Goal: Ask a question

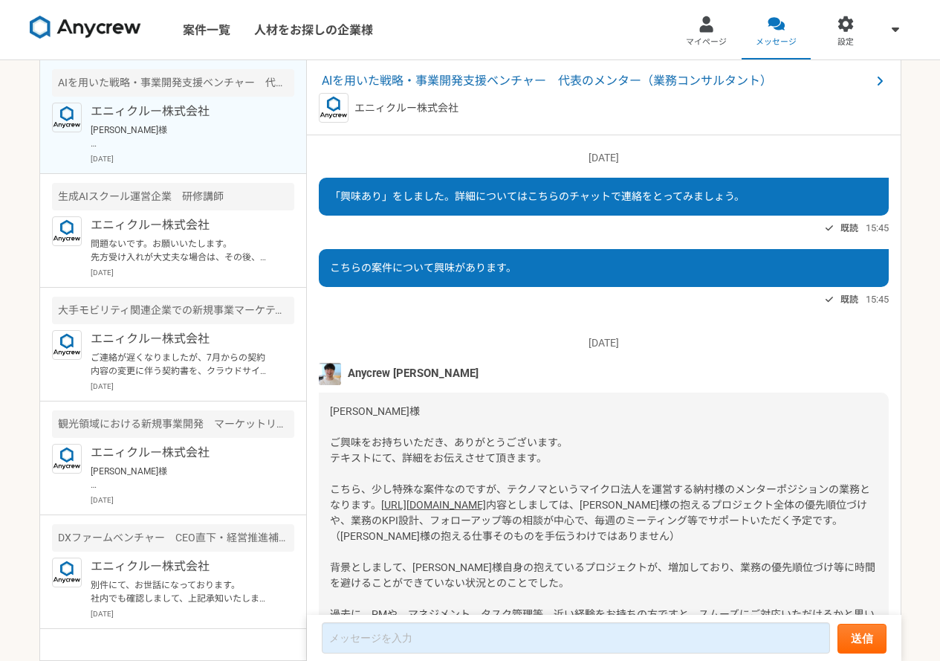
scroll to position [571, 0]
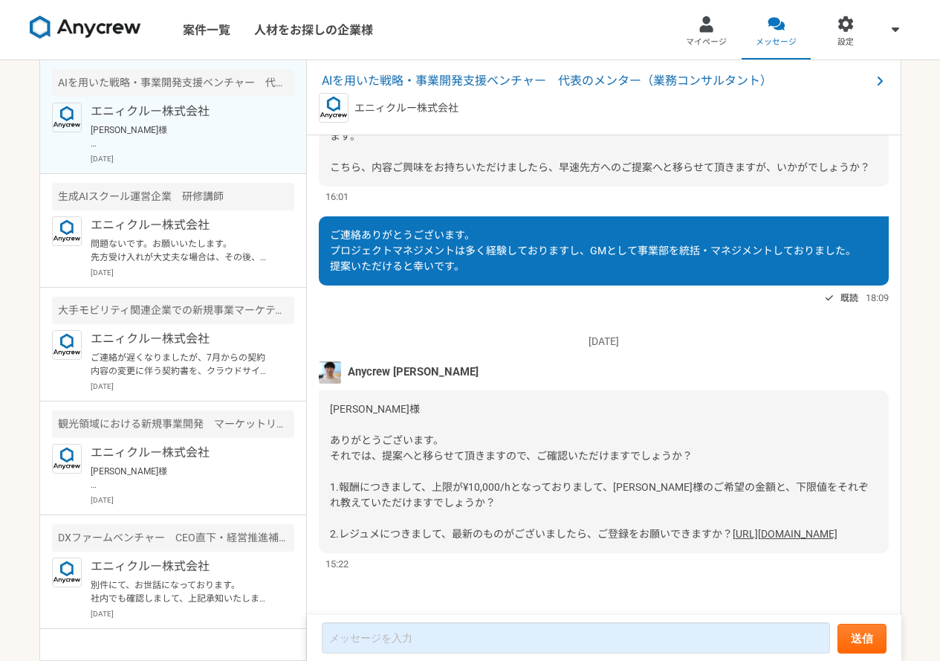
click at [733, 528] on link "[URL][DOMAIN_NAME]" at bounding box center [785, 534] width 105 height 12
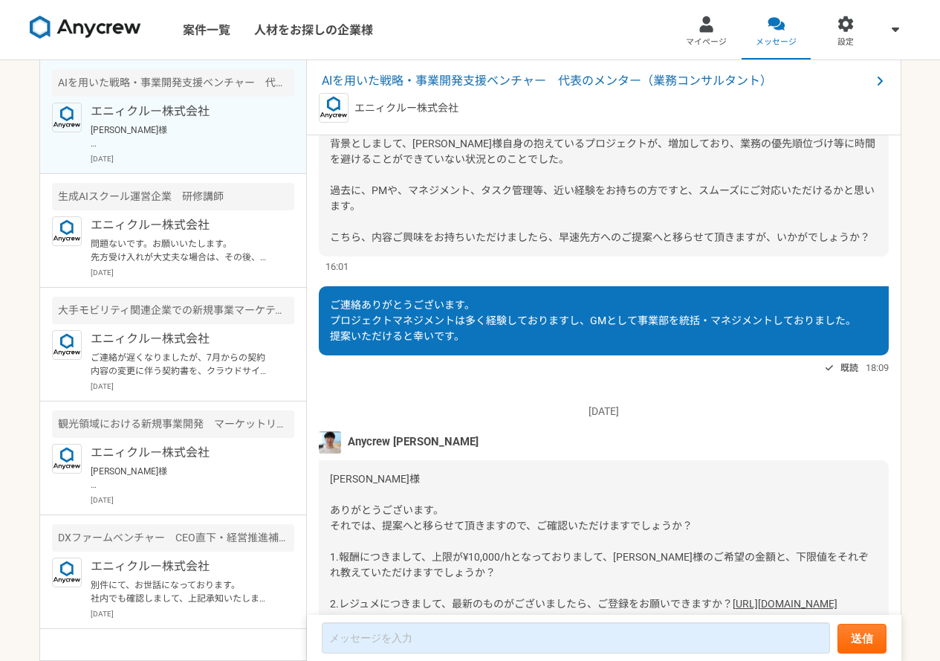
scroll to position [423, 0]
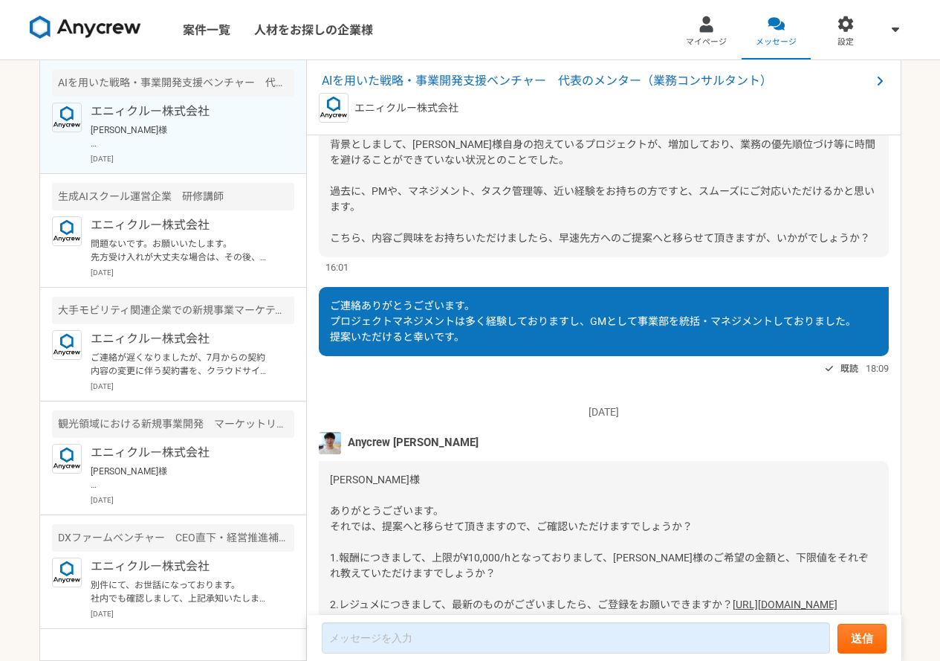
click at [459, 82] on span "AIを用いた戦略・事業開発支援ベンチャー　代表のメンター（業務コンサルタント）" at bounding box center [596, 81] width 549 height 18
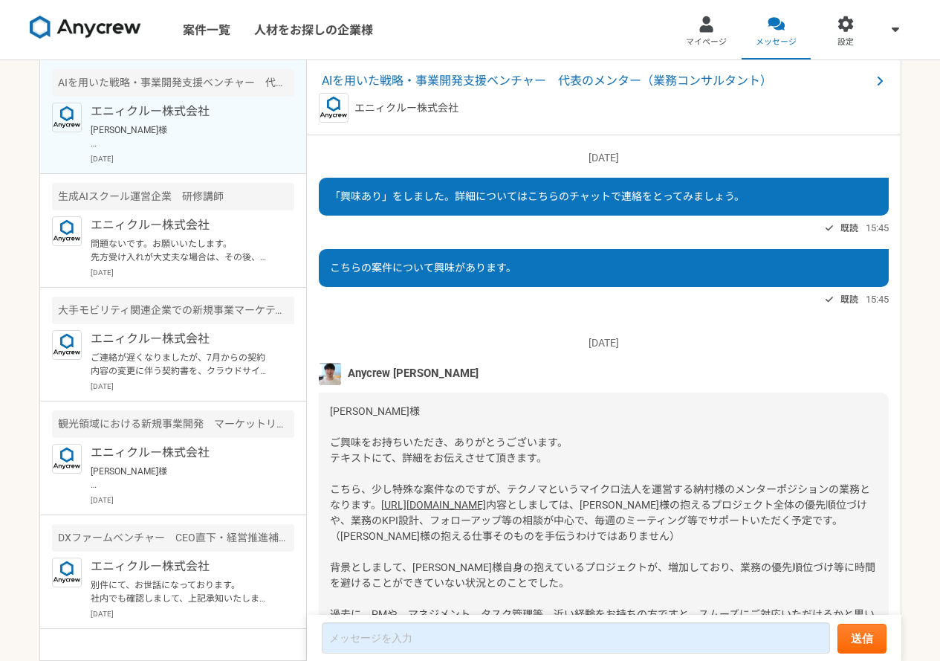
scroll to position [571, 0]
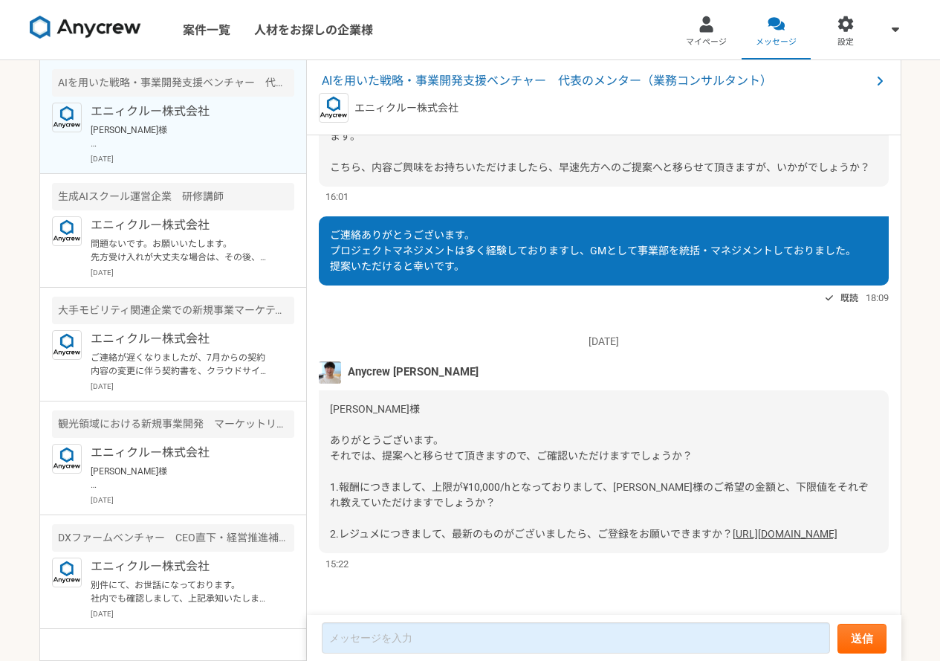
click at [733, 528] on link "[URL][DOMAIN_NAME]" at bounding box center [785, 534] width 105 height 12
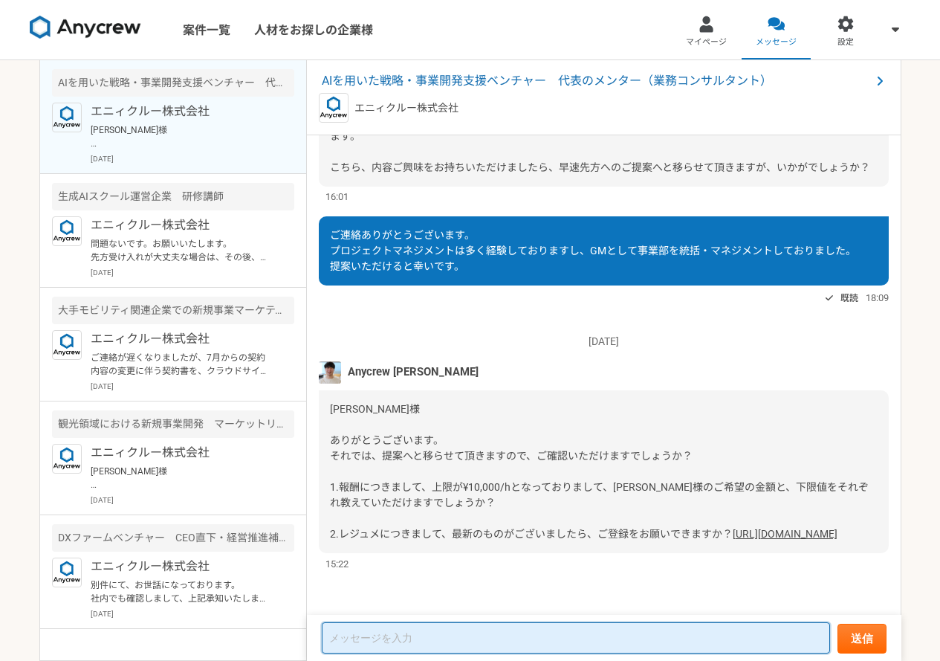
click at [440, 629] on textarea at bounding box center [576, 637] width 508 height 31
type textarea "１"
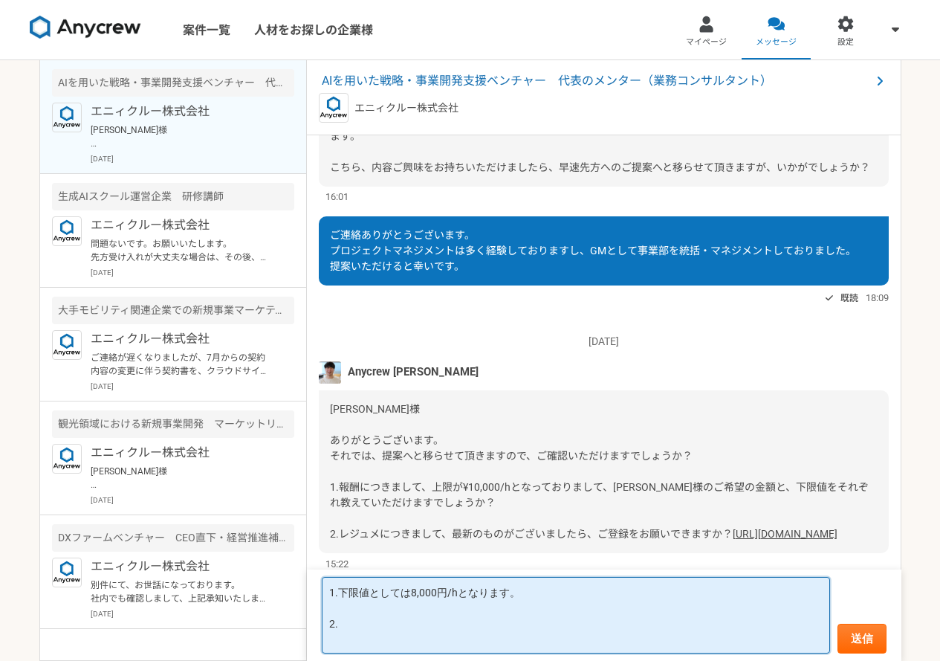
paste textarea "Anycrewレジュメ提出フォーム ドキュメントをフォームのオーナーと共有する権限がないため、Anycrewレジュメ提出フォーム に返信できません。間違いであ…"
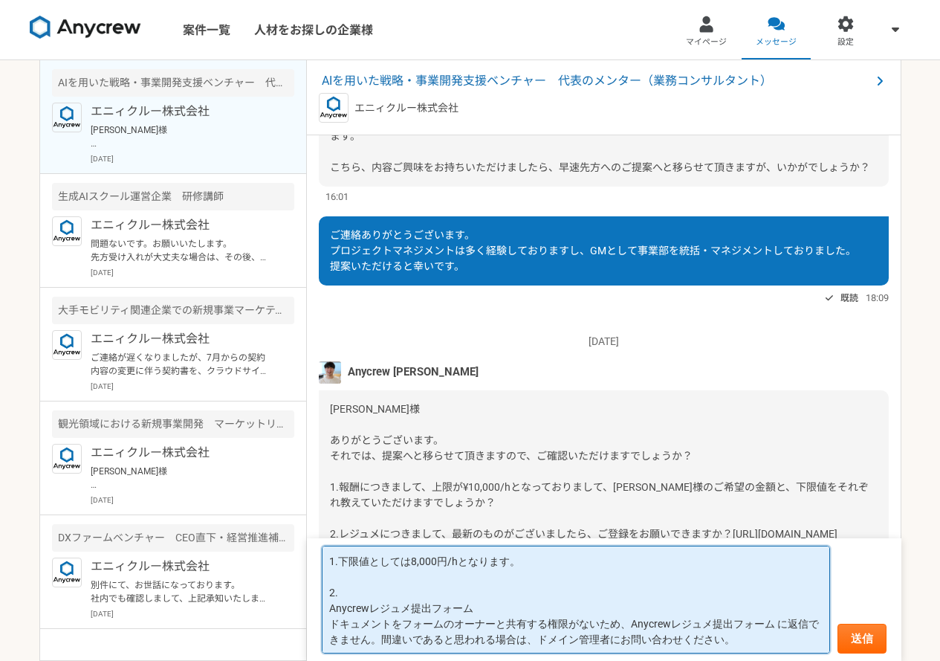
click at [427, 597] on textarea "1.下限値としては8,000円/hとなります。 2. Anycrewレジュメ提出フォーム ドキュメントをフォームのオーナーと共有する権限がないため、Anycr…" at bounding box center [576, 599] width 508 height 108
type textarea "1.下限値としては8,000円/hとなります。 2.下記のメッセージが出て登録する事ができない状況です。 Anycrewレジュメ提出フォーム ドキュメントをフ…"
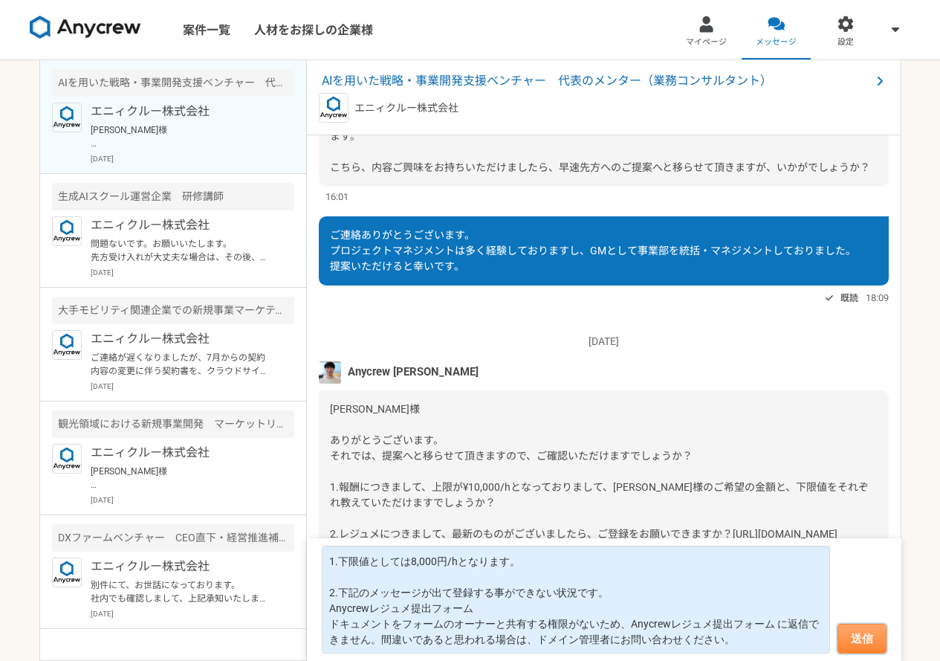
click at [866, 635] on button "送信" at bounding box center [861, 638] width 49 height 30
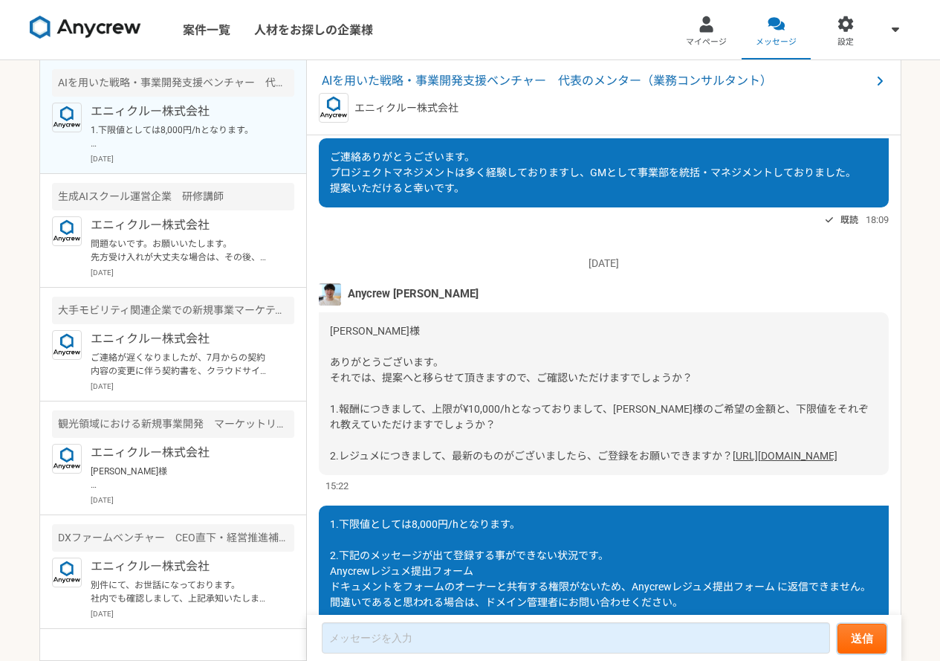
scroll to position [717, 0]
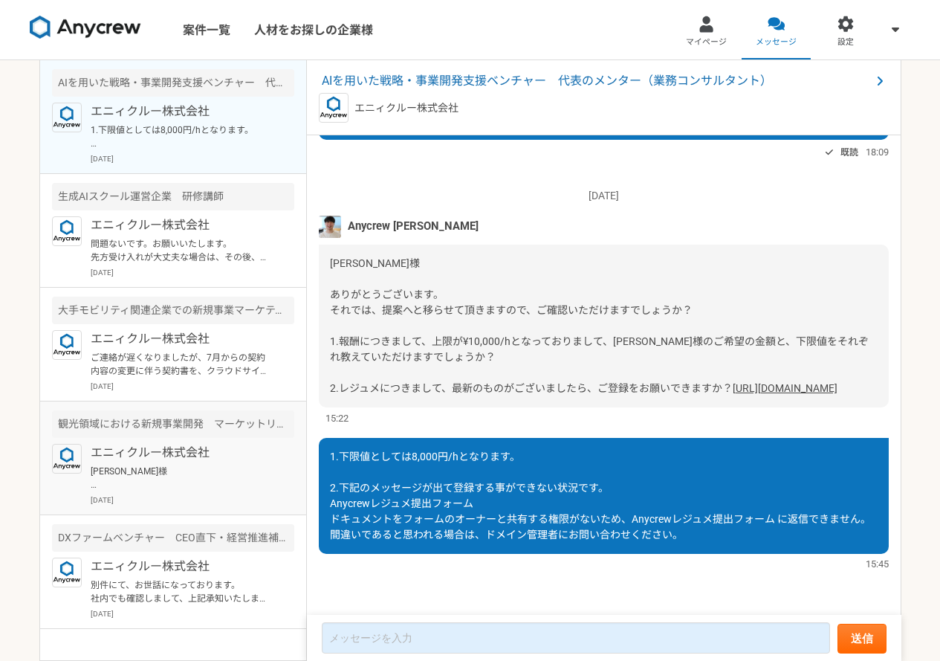
click at [204, 415] on div "観光領域における新規事業開発　マーケットリサーチ" at bounding box center [173, 423] width 242 height 27
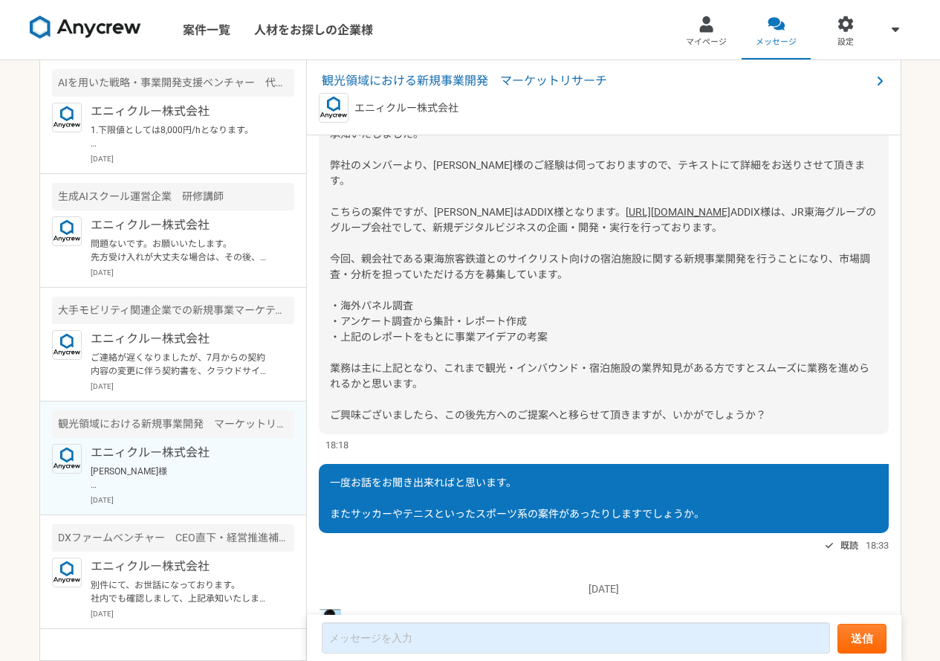
scroll to position [594, 0]
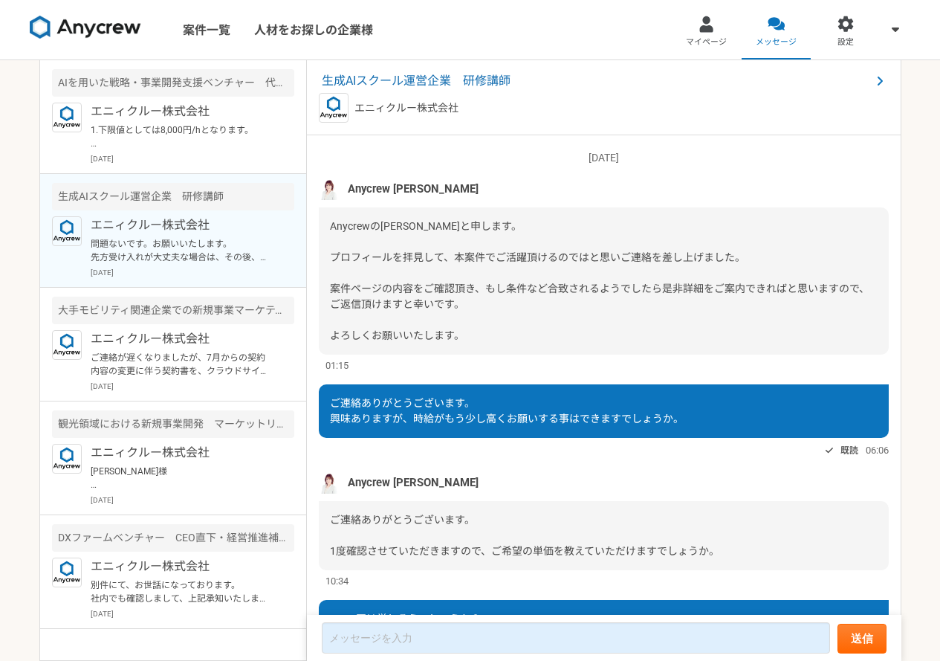
scroll to position [1038, 0]
